Goal: Task Accomplishment & Management: Manage account settings

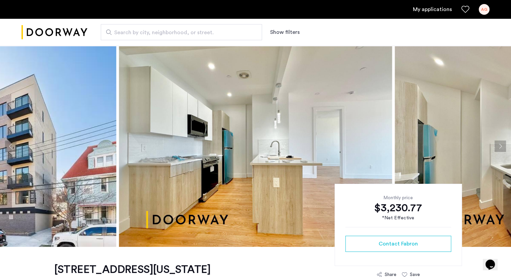
click at [418, 9] on link "My applications" at bounding box center [432, 9] width 39 height 8
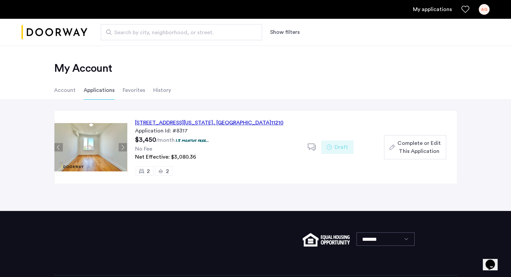
click at [62, 90] on li "Account" at bounding box center [64, 90] width 21 height 19
